Goal: Book appointment/travel/reservation

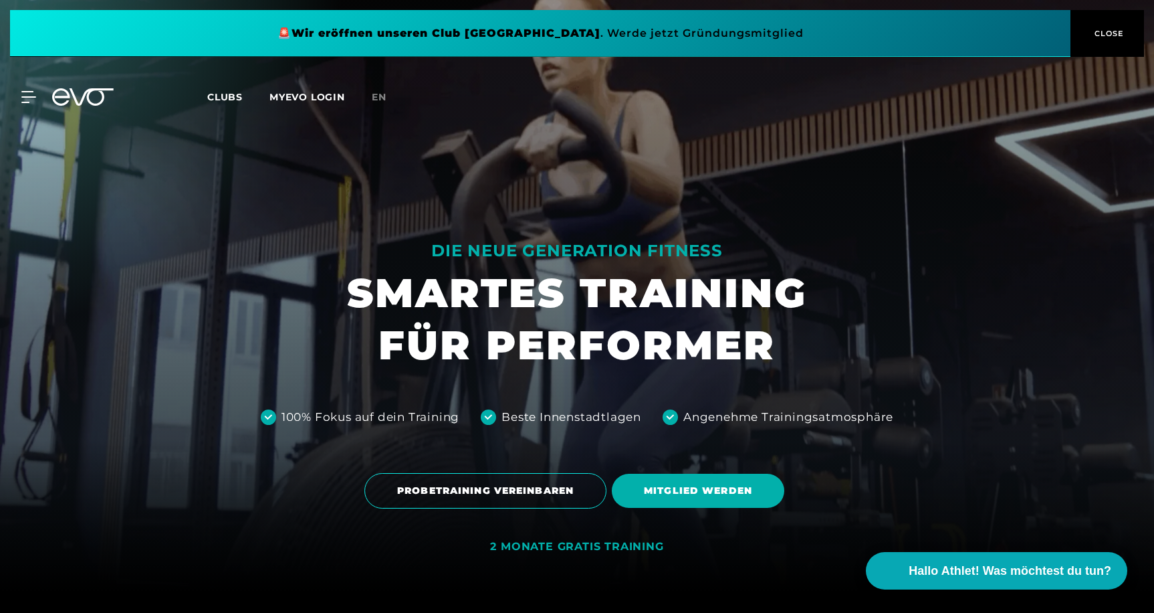
scroll to position [490, 0]
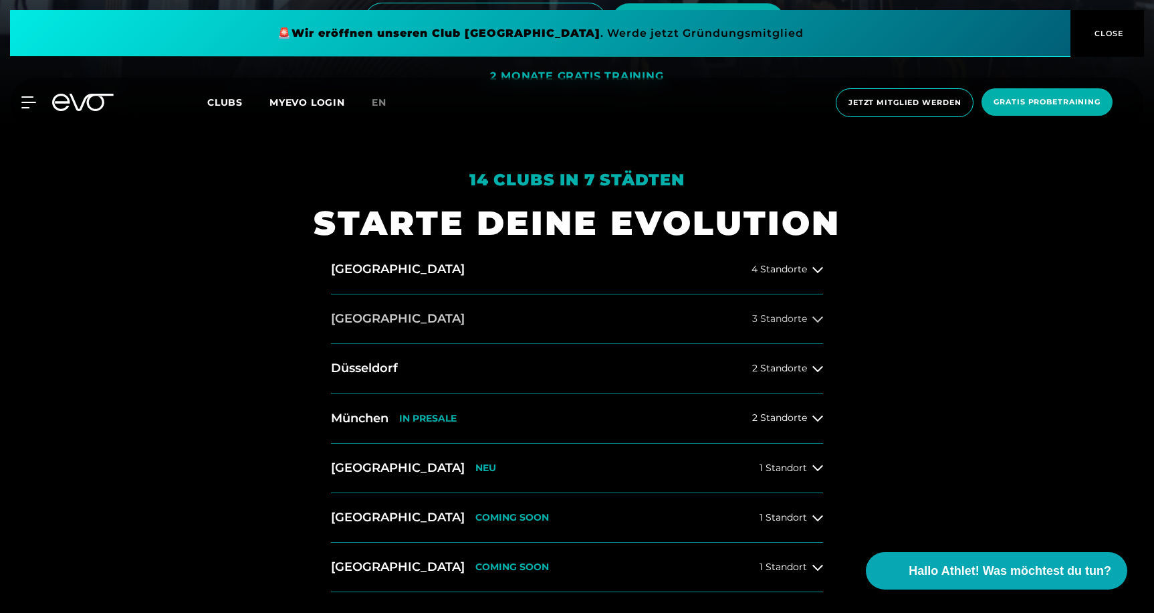
click at [734, 321] on button "[GEOGRAPHIC_DATA] 3 Standorte" at bounding box center [577, 318] width 492 height 49
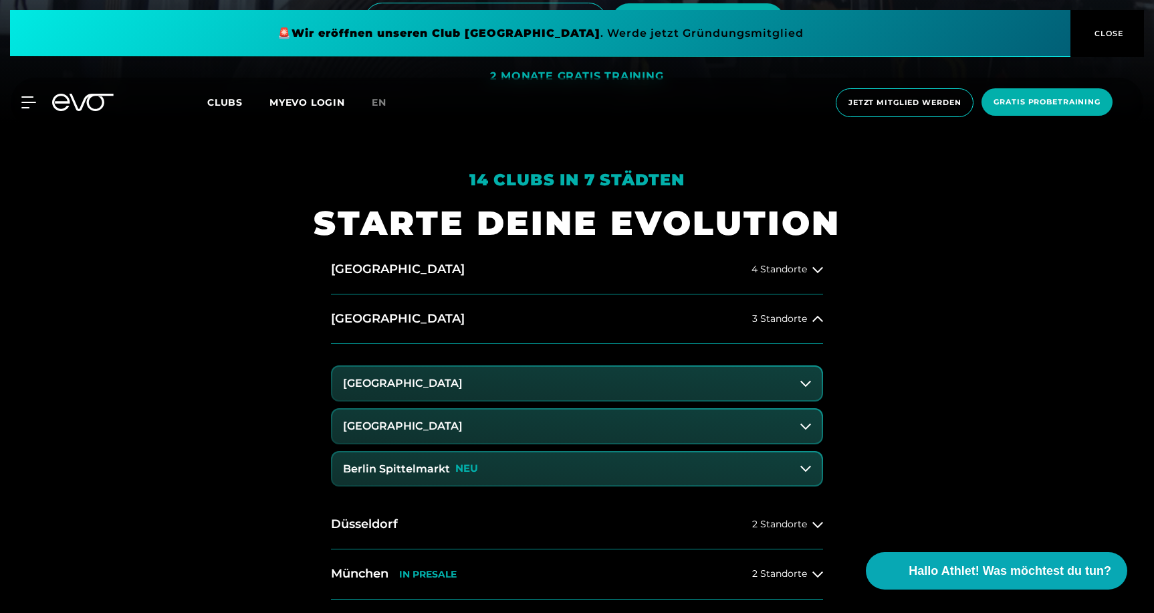
click at [451, 386] on h3 "[GEOGRAPHIC_DATA]" at bounding box center [403, 383] width 120 height 12
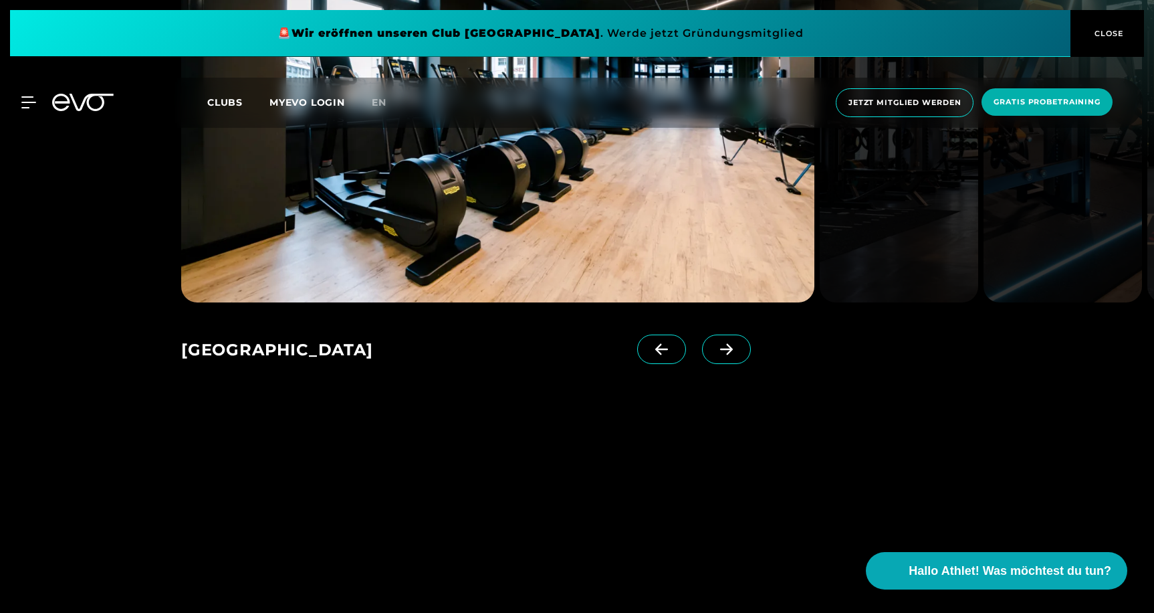
scroll to position [2214, 0]
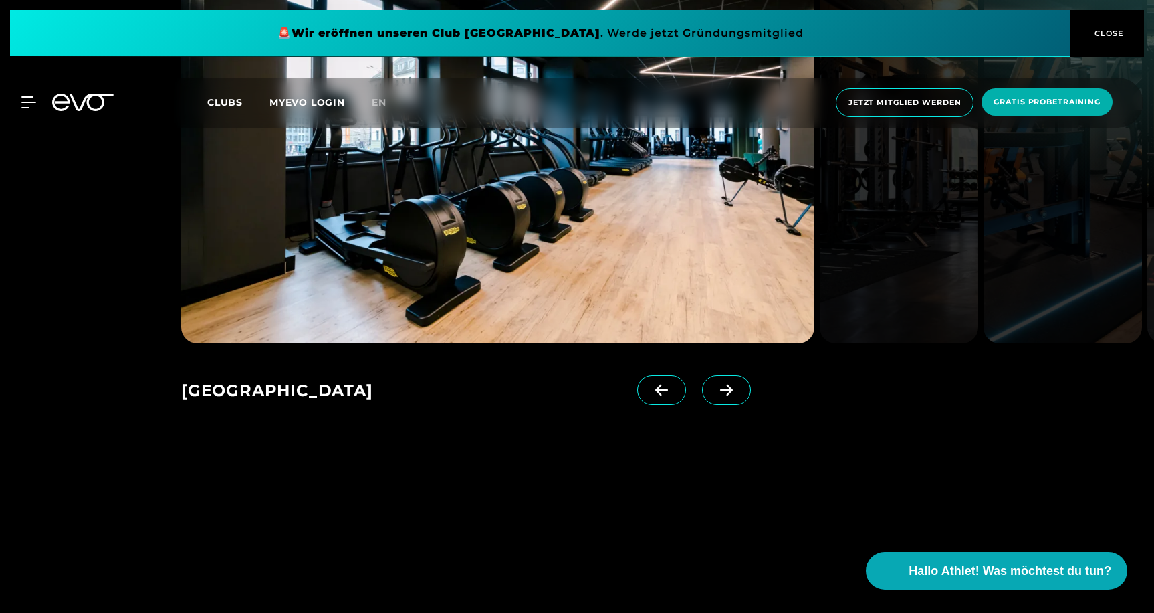
click at [731, 384] on icon at bounding box center [726, 390] width 23 height 12
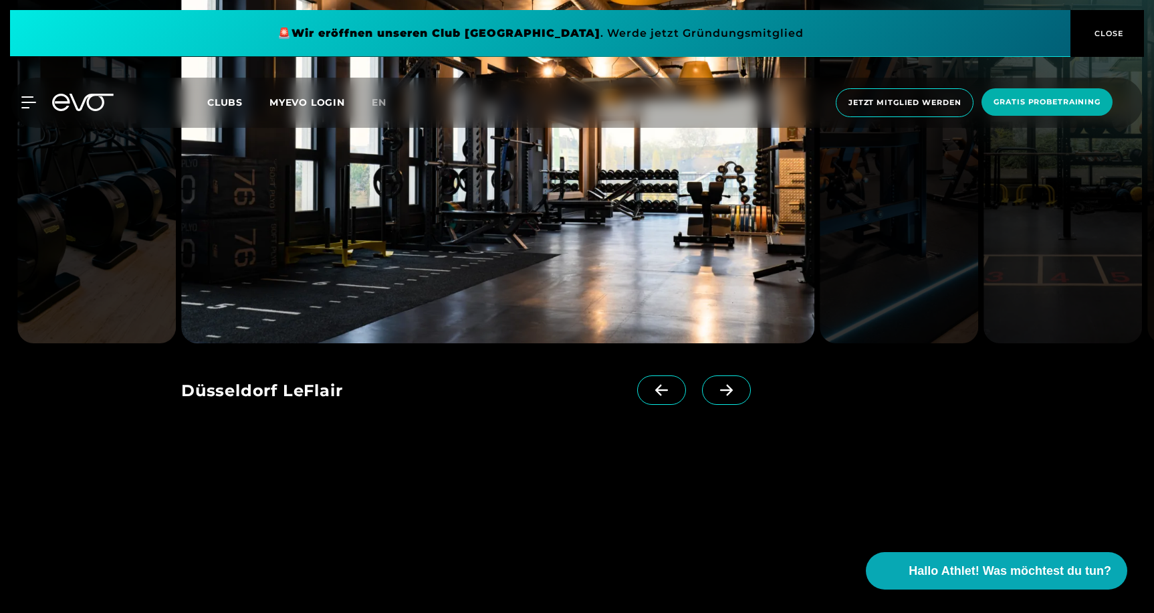
click at [650, 384] on icon at bounding box center [661, 390] width 23 height 12
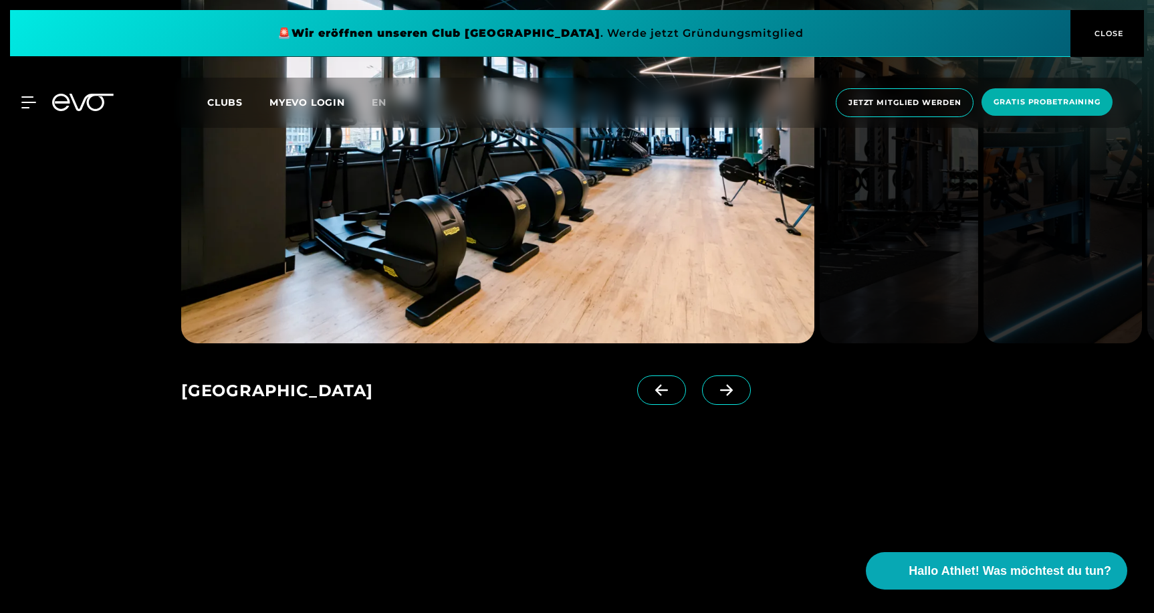
click at [541, 227] on img at bounding box center [497, 137] width 633 height 412
click at [338, 375] on div "Hamburg Ottensen" at bounding box center [409, 391] width 456 height 33
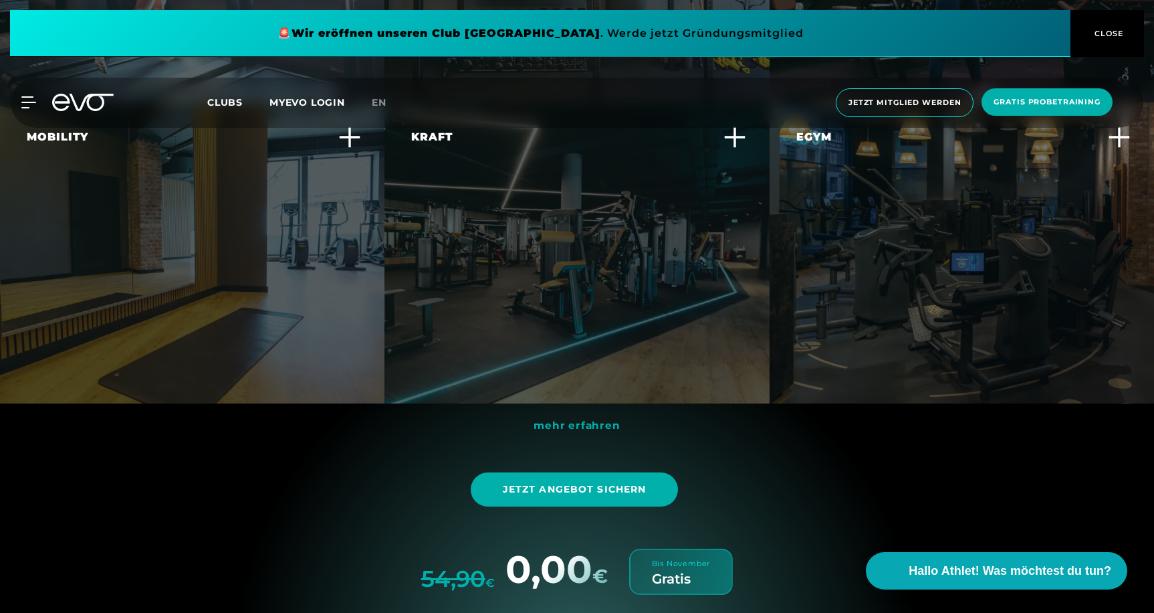
scroll to position [4458, 0]
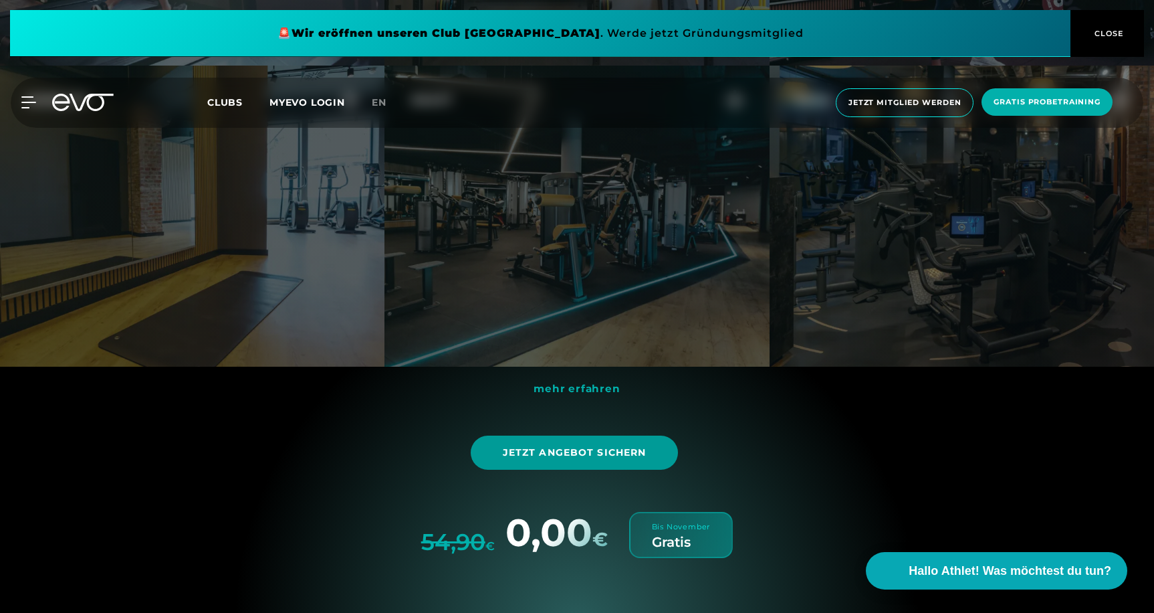
click at [597, 449] on span "Jetzt Angebot sichern" at bounding box center [575, 452] width 208 height 34
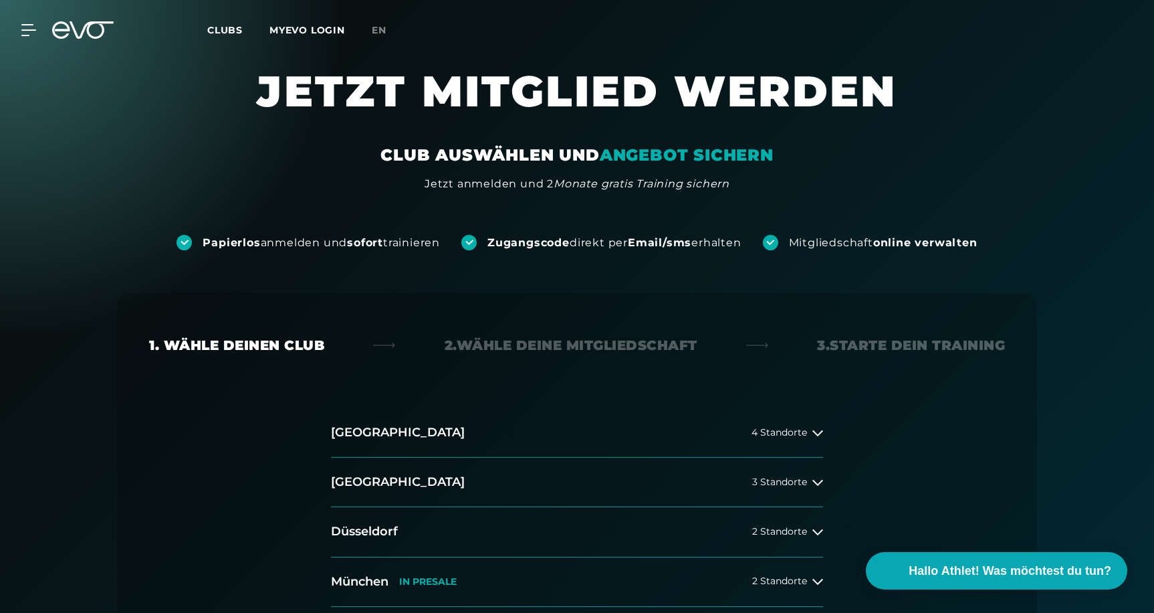
scroll to position [265, 0]
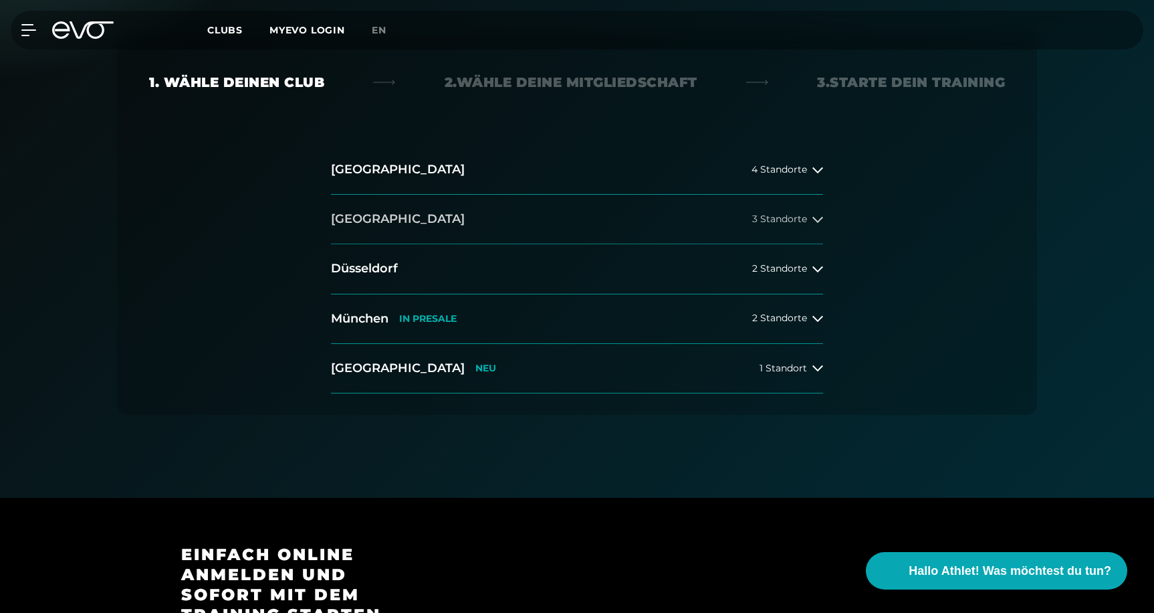
click at [438, 211] on button "[GEOGRAPHIC_DATA] 3 Standorte" at bounding box center [577, 219] width 492 height 49
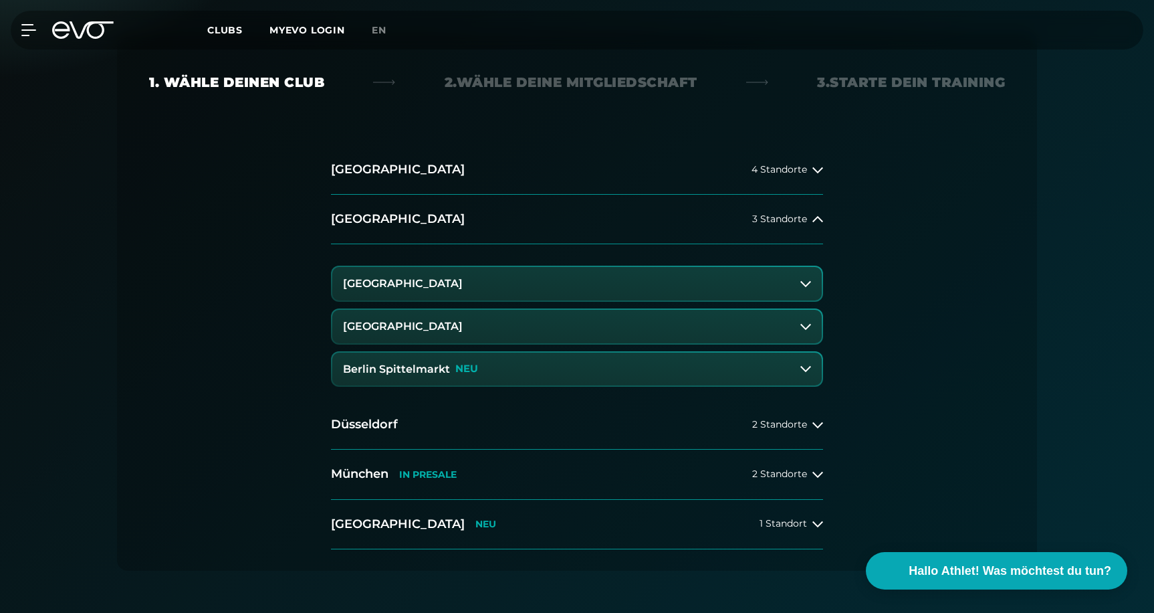
click at [421, 280] on h3 "[GEOGRAPHIC_DATA]" at bounding box center [403, 284] width 120 height 12
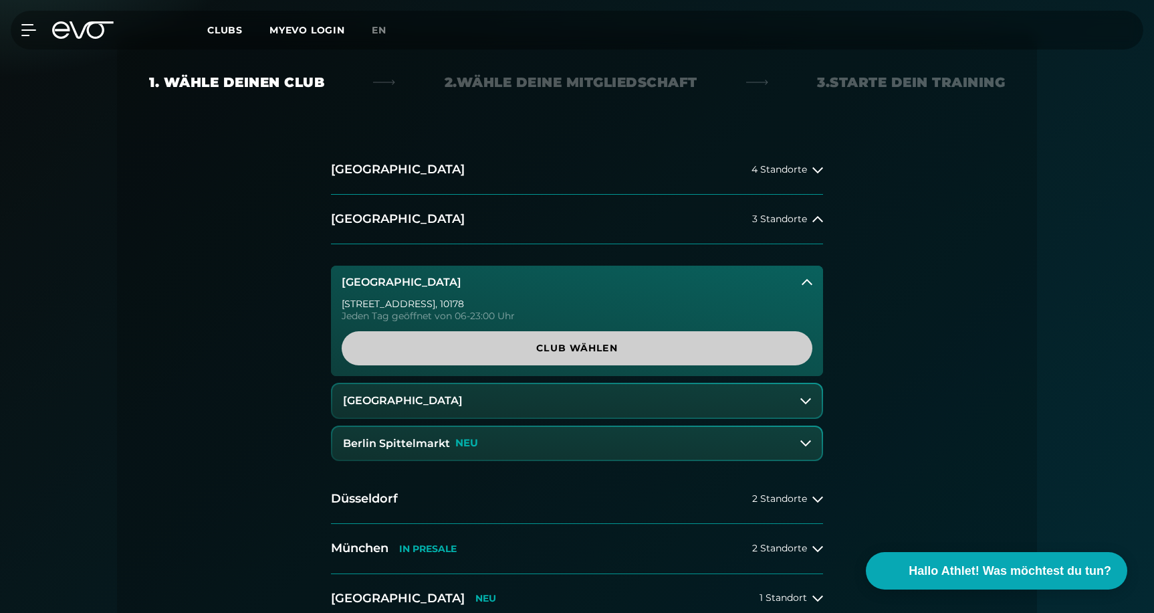
click at [523, 341] on span "Club wählen" at bounding box center [577, 348] width 407 height 14
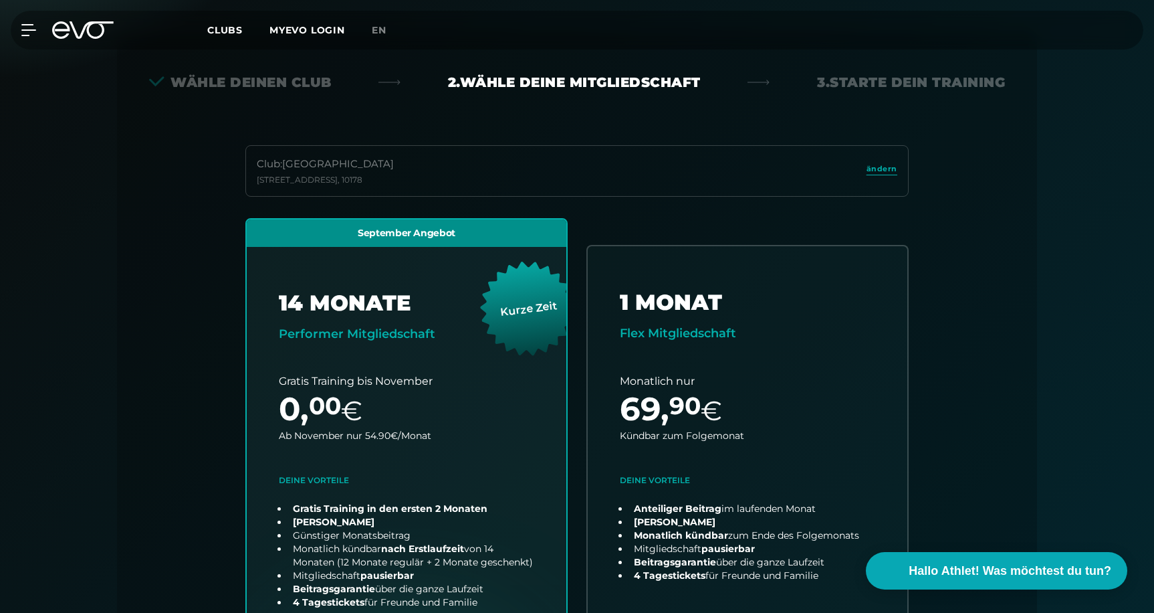
scroll to position [296, 0]
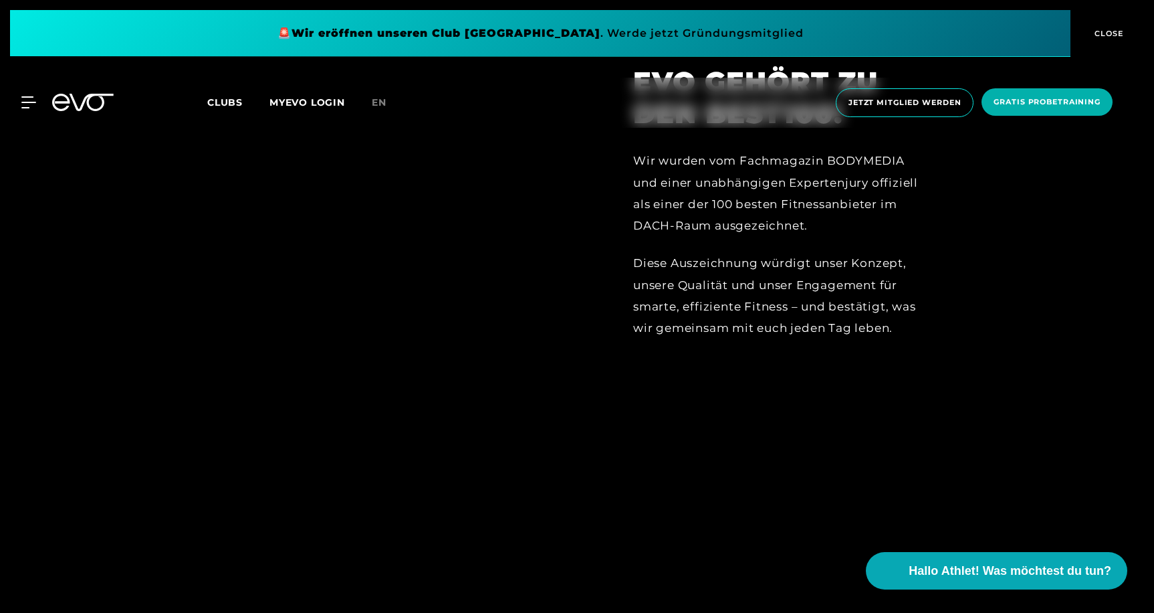
scroll to position [3470, 0]
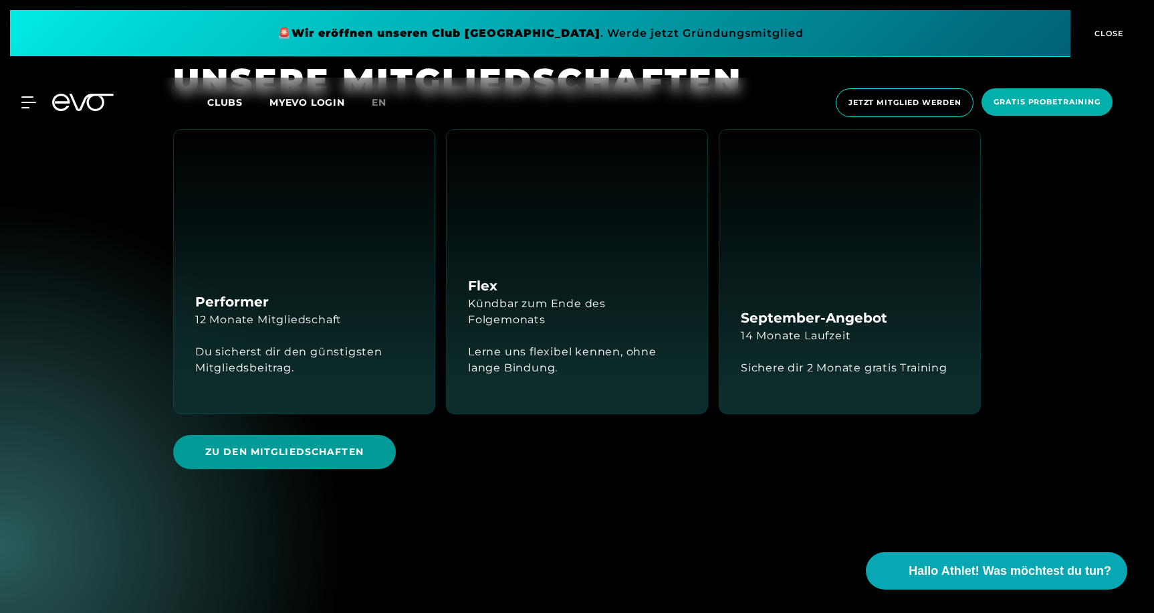
click at [307, 445] on span "Zu den Mitgliedschaften" at bounding box center [284, 452] width 158 height 14
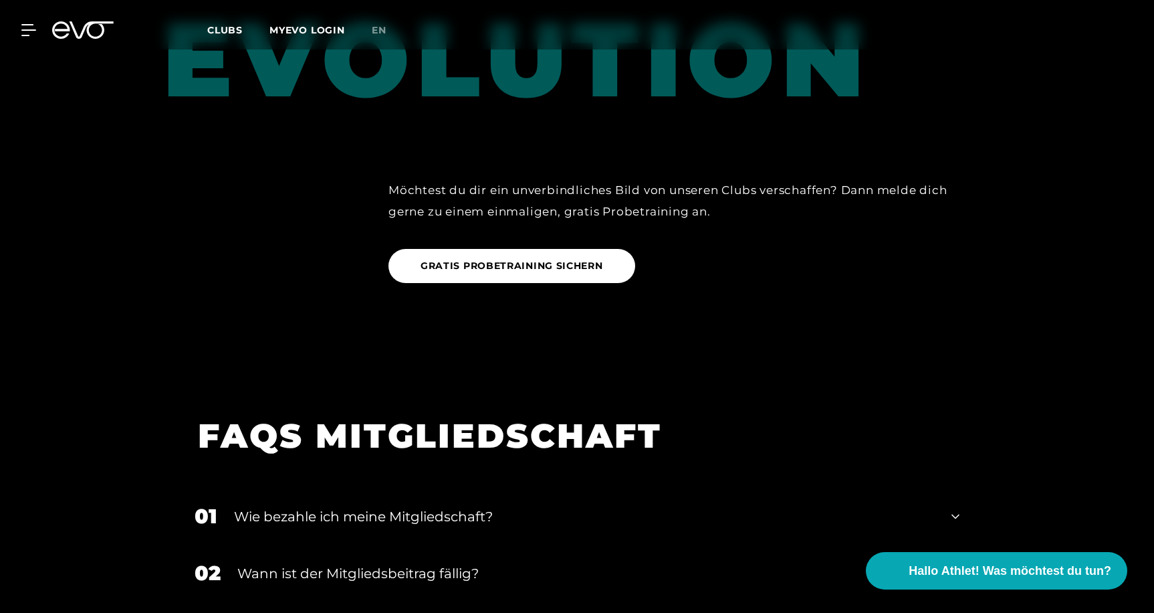
scroll to position [2216, 0]
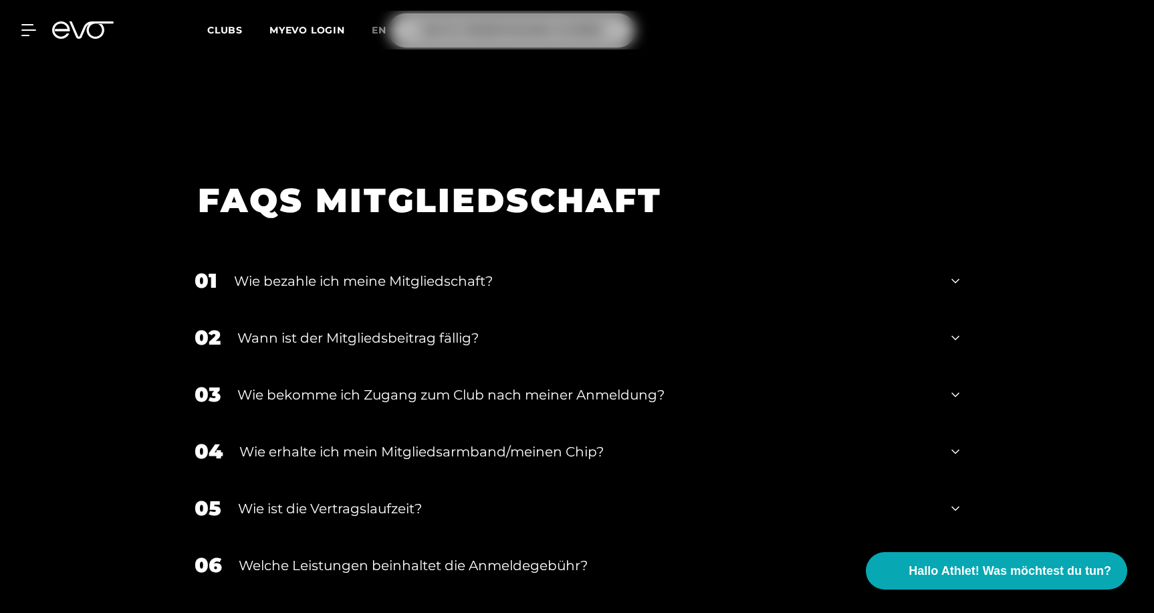
click at [426, 385] on div "Wie bekomme ich Zugang zum Club nach meiner Anmeldung?" at bounding box center [586, 395] width 698 height 20
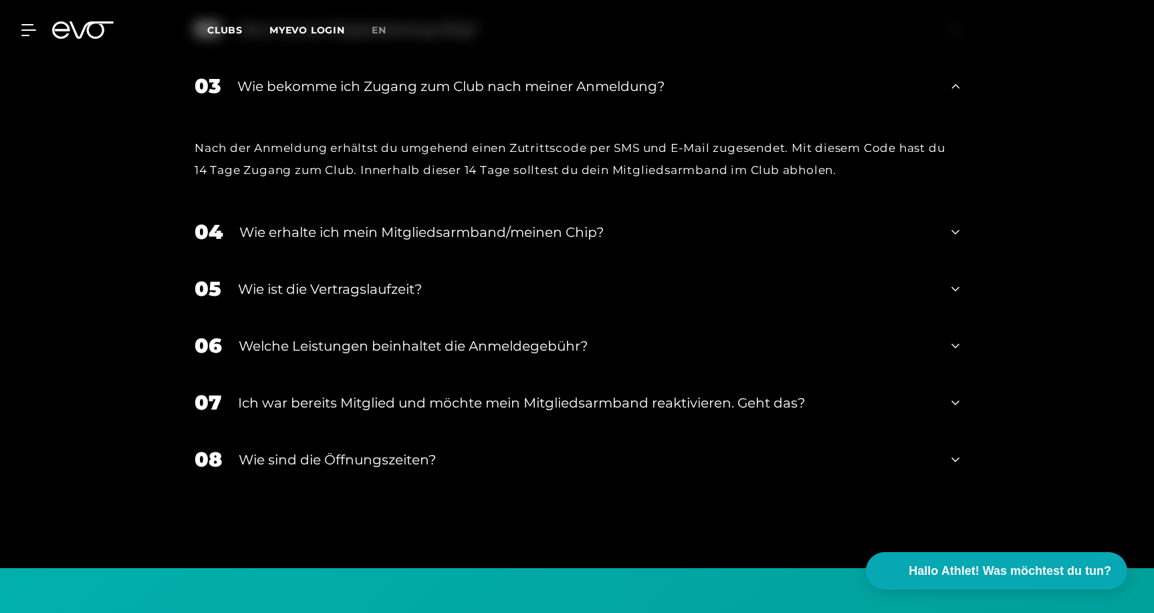
scroll to position [2727, 0]
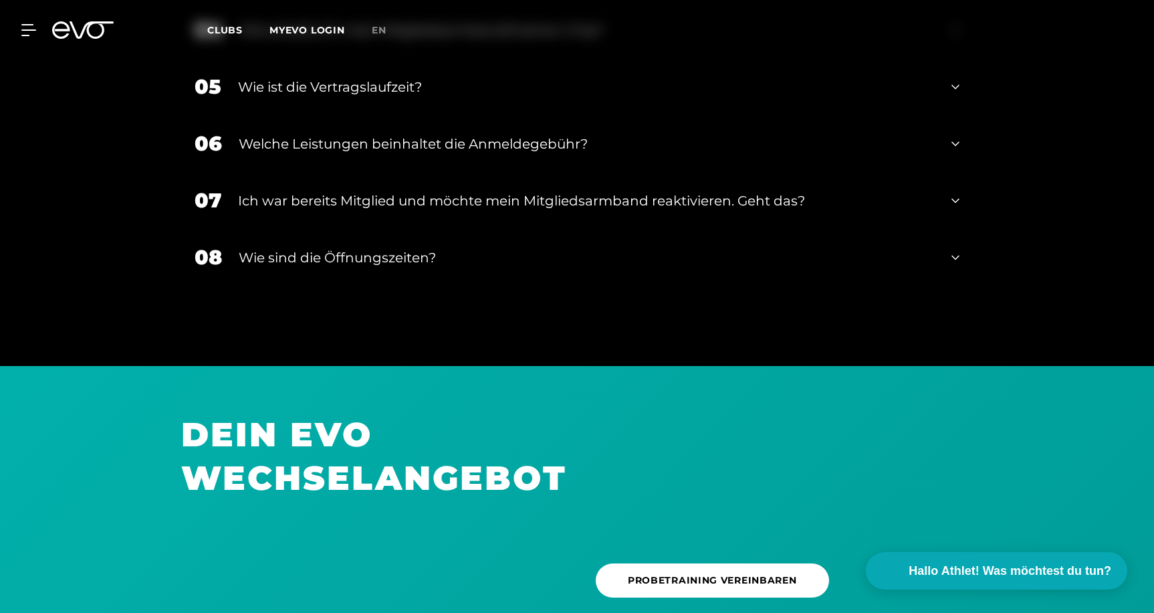
click at [296, 247] on div "Wie sind die Öffnungszeiten?" at bounding box center [587, 257] width 696 height 20
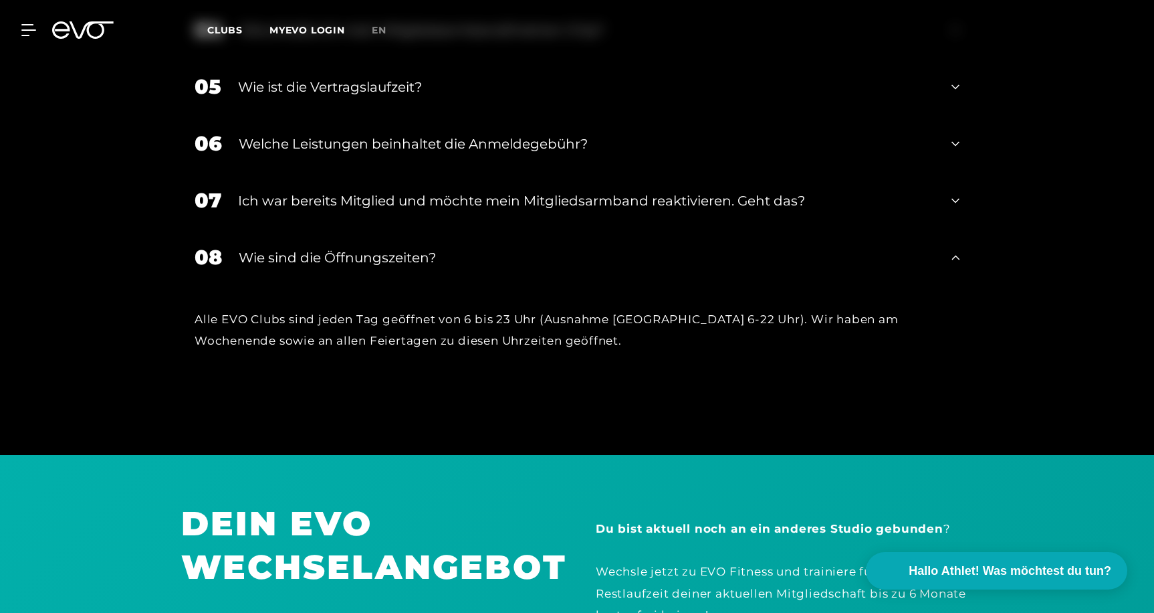
click at [296, 247] on div "Wie sind die Öffnungszeiten?" at bounding box center [587, 257] width 696 height 20
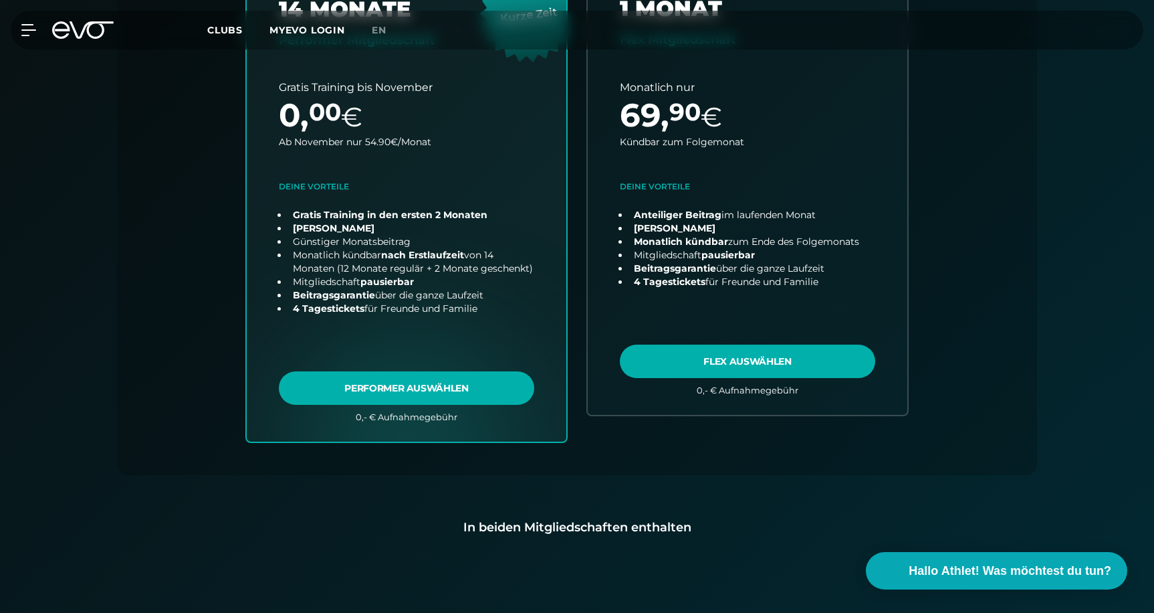
scroll to position [0, 0]
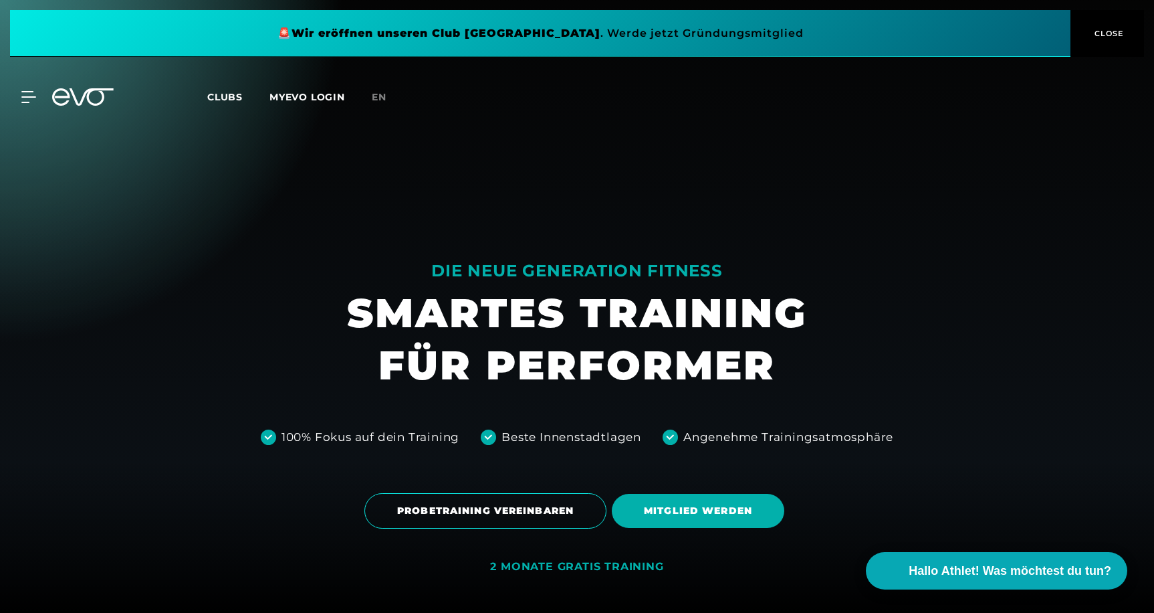
scroll to position [203, 0]
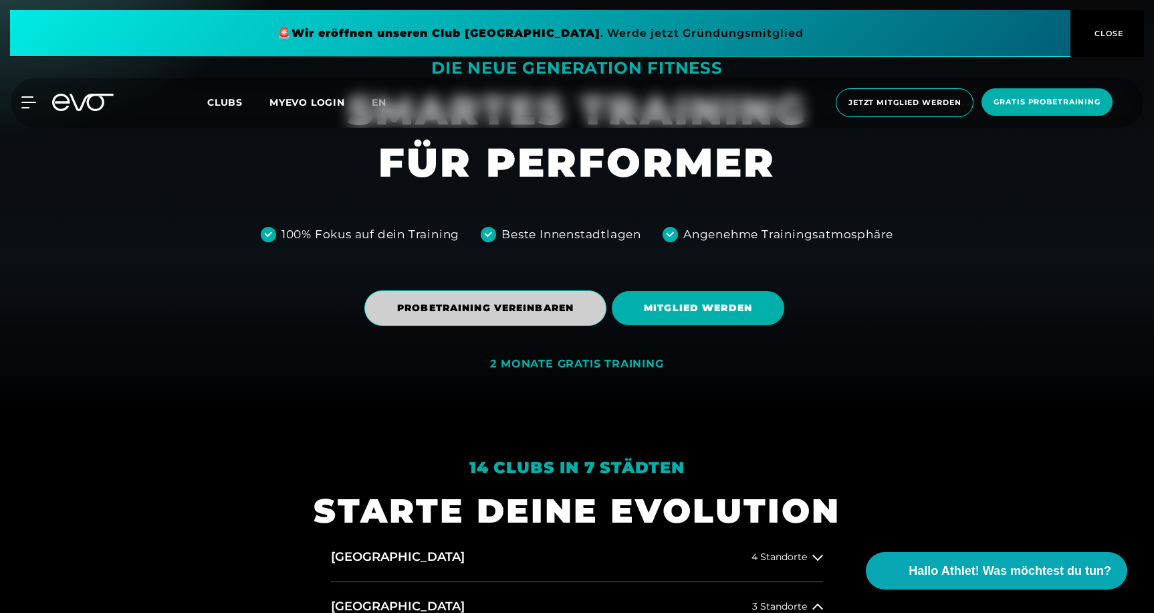
click at [459, 315] on span "PROBETRAINING VEREINBAREN" at bounding box center [485, 308] width 177 height 14
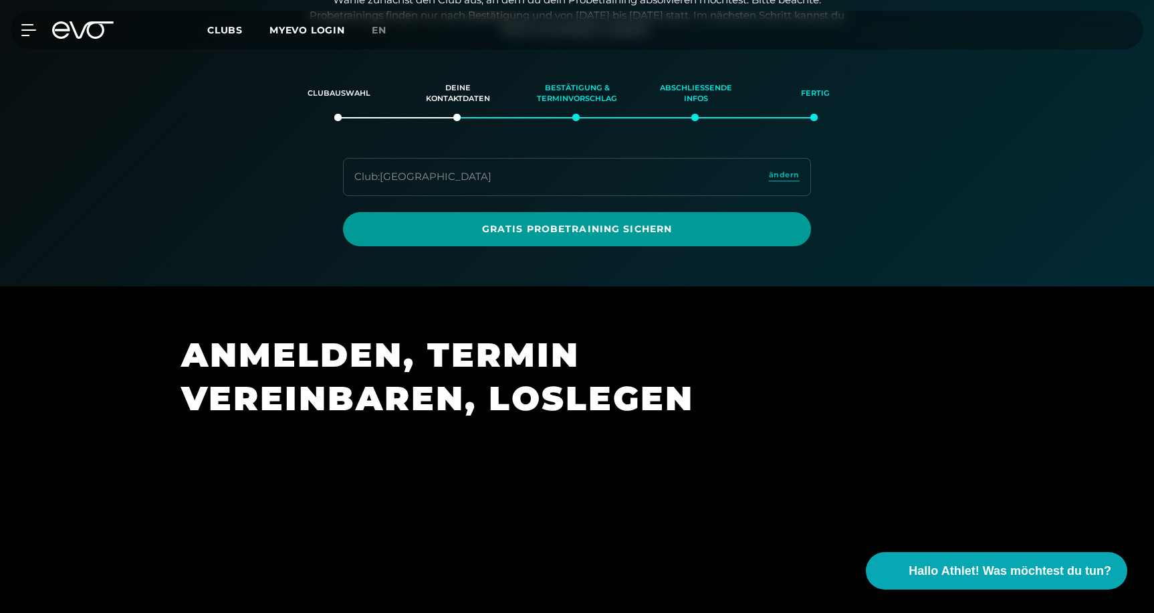
scroll to position [229, 0]
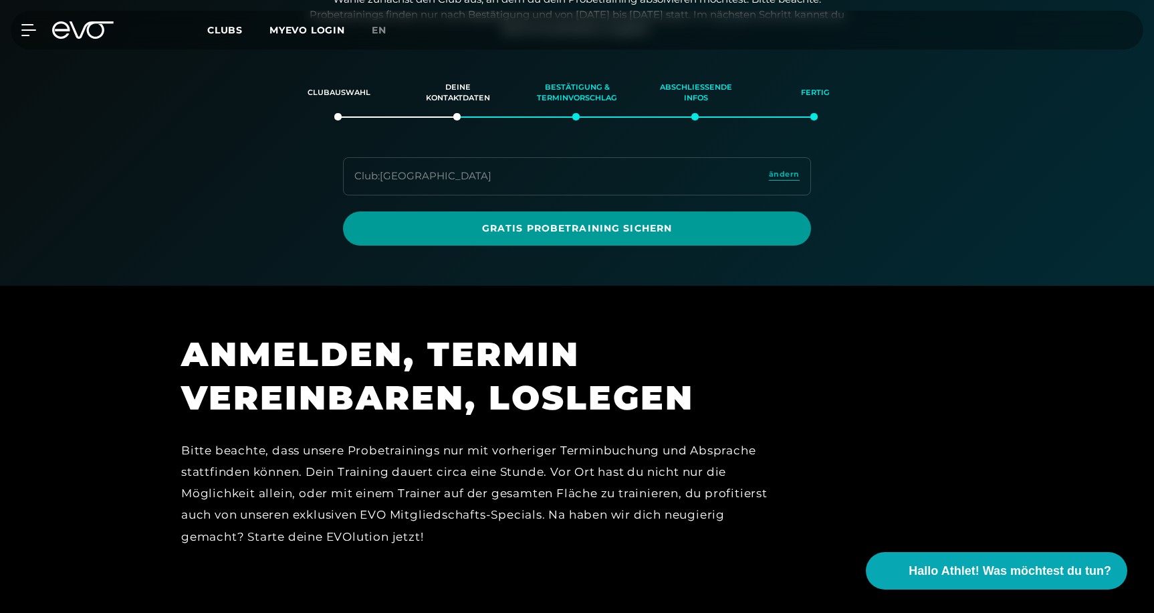
click at [594, 222] on span "Gratis Probetraining sichern" at bounding box center [577, 228] width 404 height 14
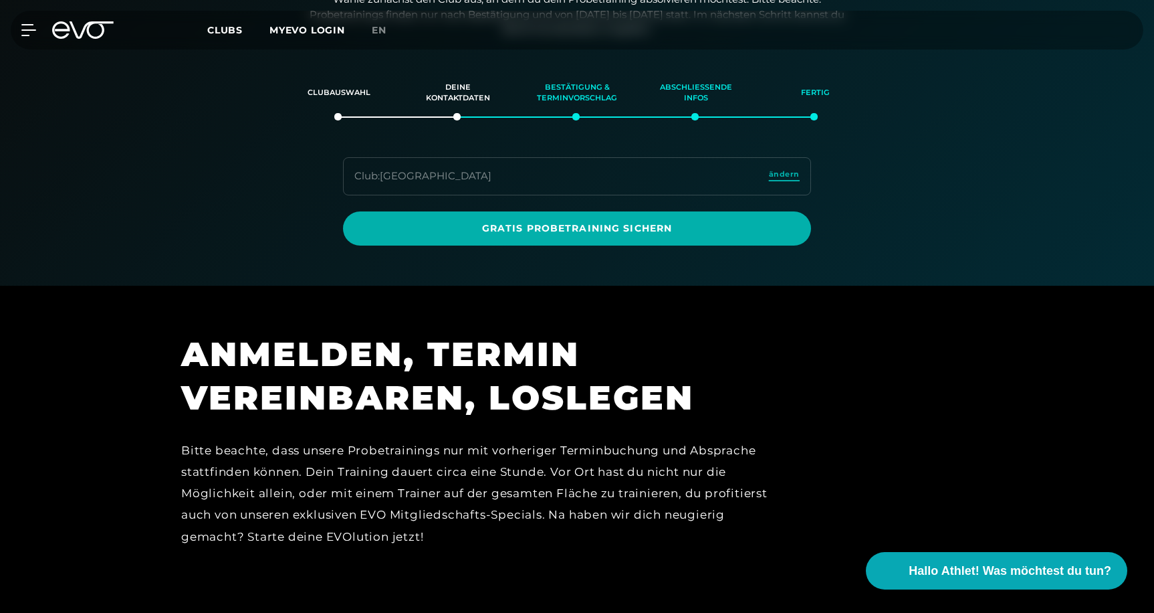
click at [786, 171] on span "ändern" at bounding box center [784, 174] width 31 height 11
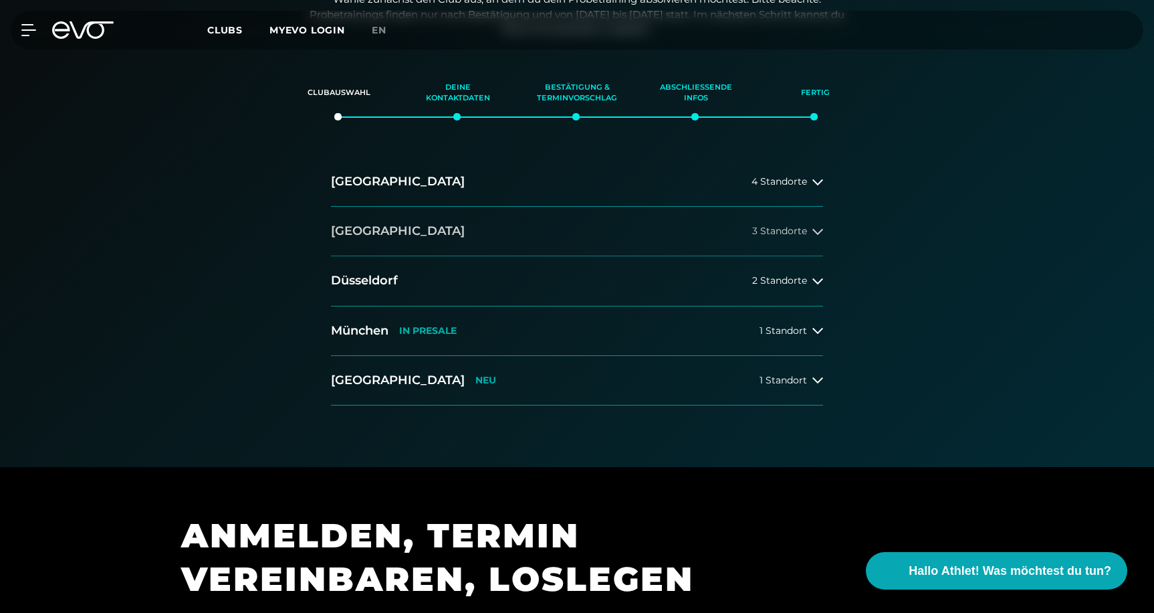
click at [378, 223] on button "[GEOGRAPHIC_DATA] 3 Standorte" at bounding box center [577, 231] width 492 height 49
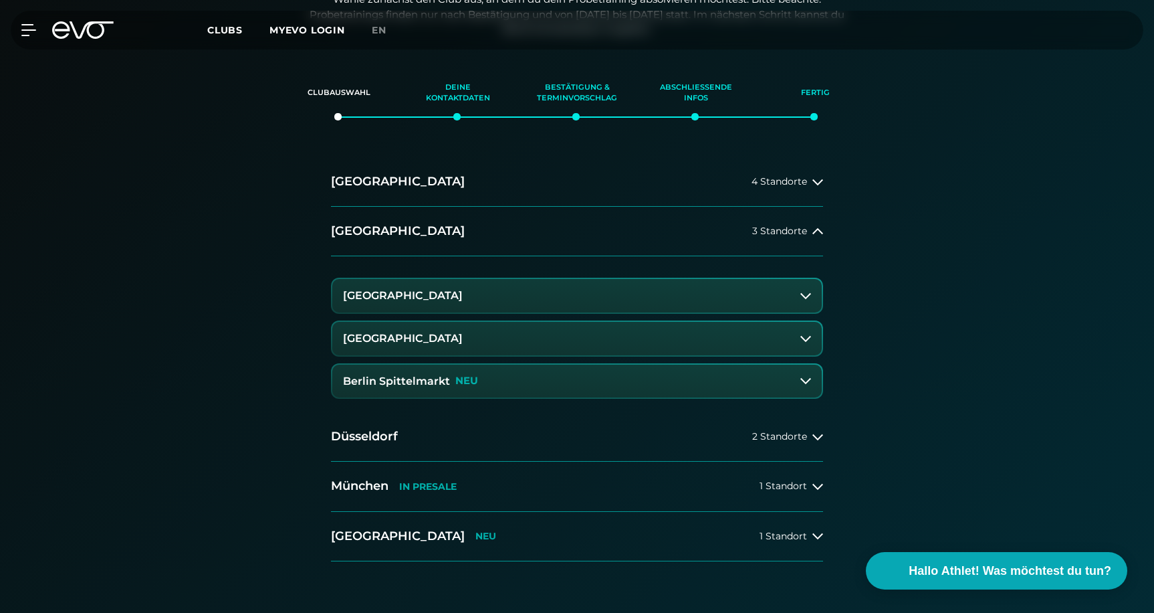
click at [405, 340] on h3 "[GEOGRAPHIC_DATA]" at bounding box center [403, 338] width 120 height 12
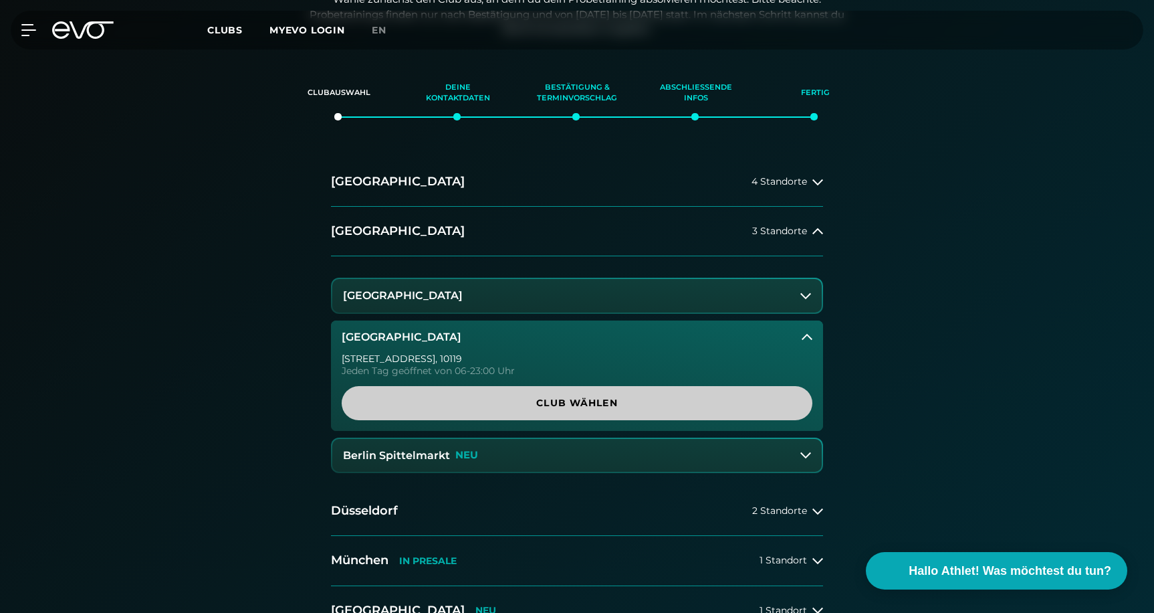
click at [520, 400] on span "Club wählen" at bounding box center [577, 403] width 407 height 14
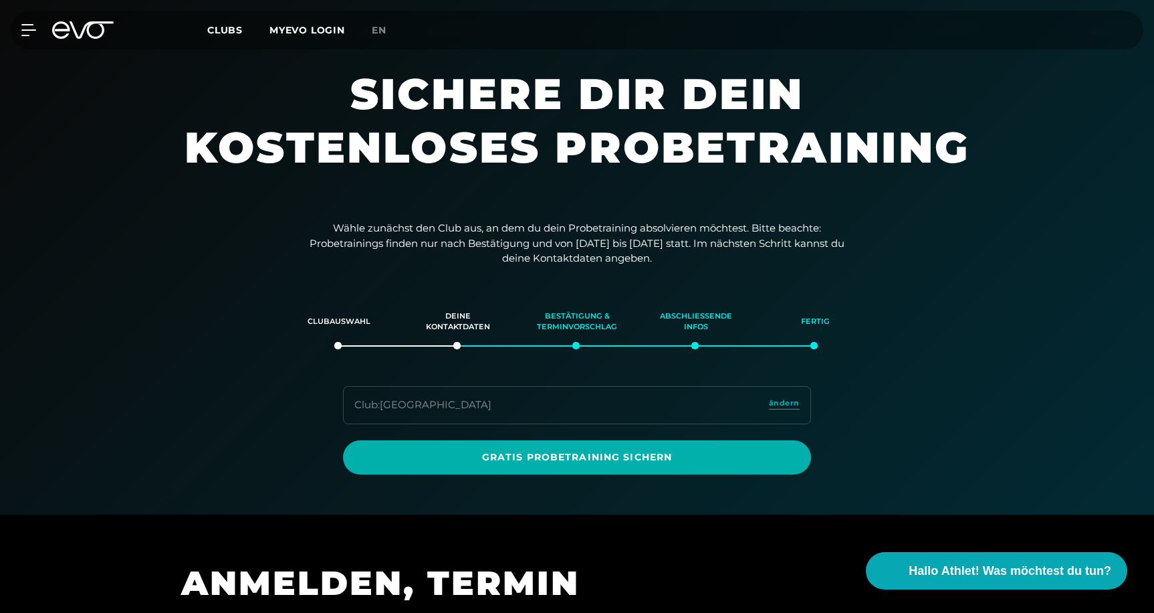
scroll to position [681, 0]
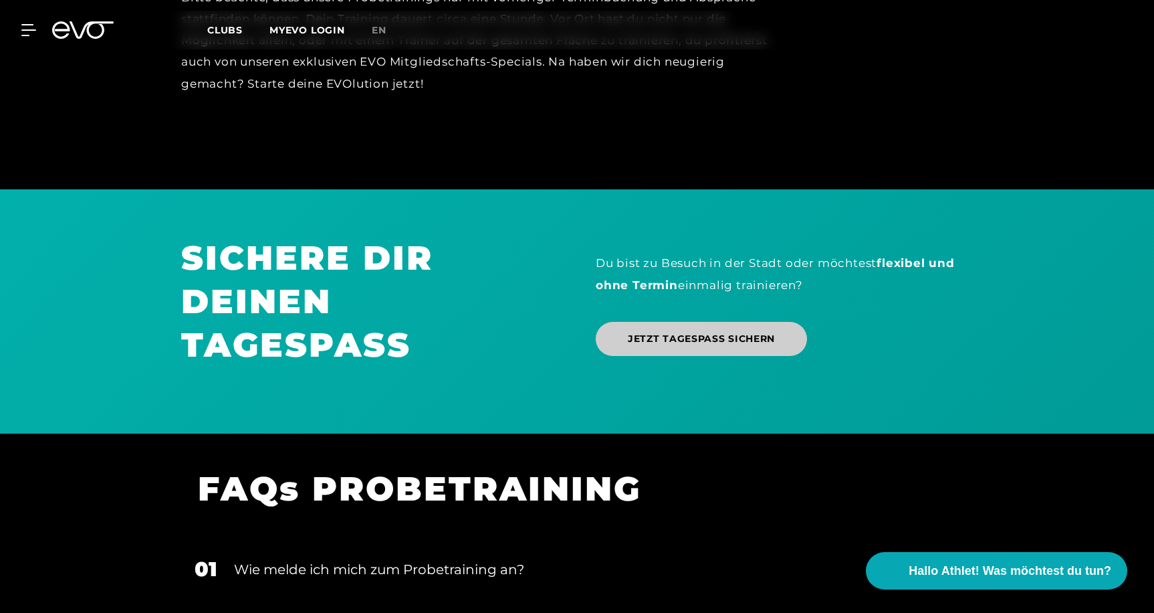
click at [698, 332] on span "JETZT TAGESPASS SICHERN" at bounding box center [701, 339] width 147 height 14
